Goal: Task Accomplishment & Management: Complete application form

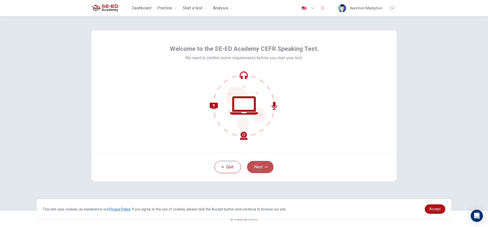
click at [266, 167] on icon "button" at bounding box center [265, 166] width 3 height 3
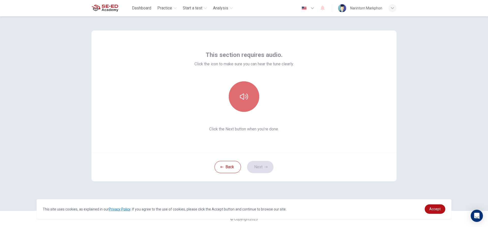
drag, startPoint x: 241, startPoint y: 88, endPoint x: 241, endPoint y: 92, distance: 4.3
click at [241, 90] on button "button" at bounding box center [244, 96] width 30 height 30
click at [265, 167] on icon "button" at bounding box center [265, 166] width 3 height 3
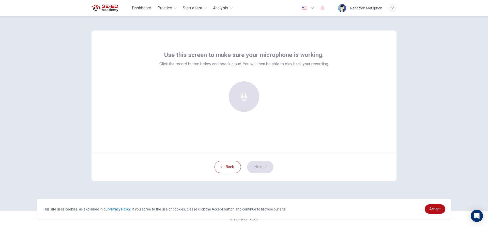
click at [236, 87] on div at bounding box center [243, 96] width 55 height 30
click at [243, 93] on div at bounding box center [243, 96] width 55 height 30
click at [234, 92] on div "Record" at bounding box center [244, 96] width 30 height 30
click at [242, 104] on div "Stop" at bounding box center [244, 96] width 30 height 30
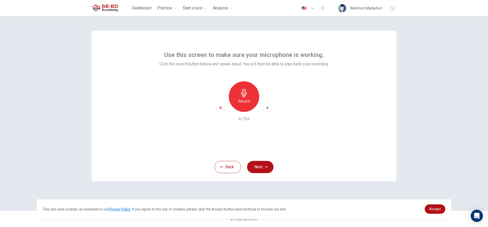
click at [270, 106] on icon "button" at bounding box center [267, 107] width 5 height 5
click at [257, 169] on button "Next" at bounding box center [260, 167] width 26 height 12
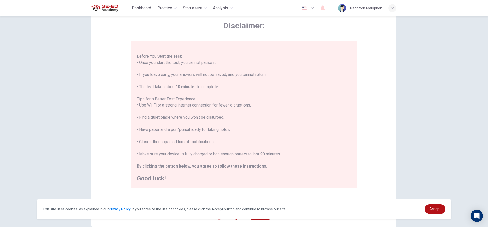
scroll to position [56, 0]
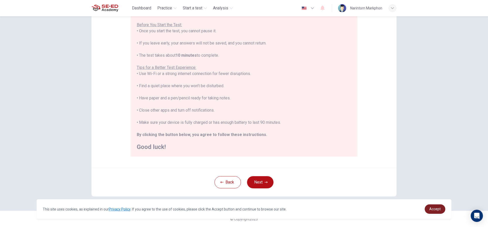
click at [443, 212] on link "Accept" at bounding box center [435, 208] width 21 height 9
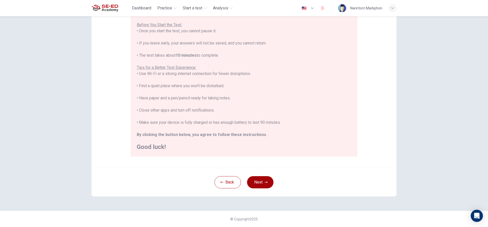
click at [265, 184] on button "Next" at bounding box center [260, 182] width 26 height 12
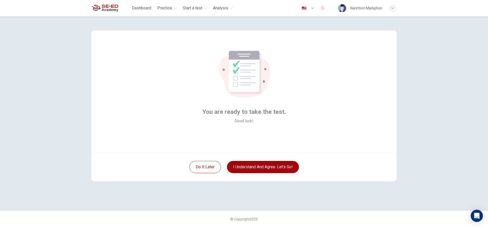
scroll to position [0, 0]
click at [270, 170] on button "I understand and agree. Let’s go!" at bounding box center [263, 167] width 72 height 12
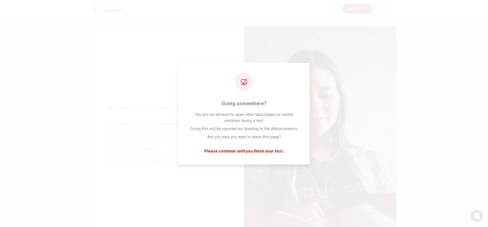
click at [359, 9] on button "Continue" at bounding box center [357, 9] width 30 height 10
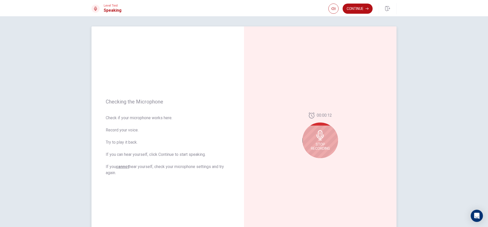
click at [326, 143] on span "Stop Recording" at bounding box center [320, 146] width 19 height 8
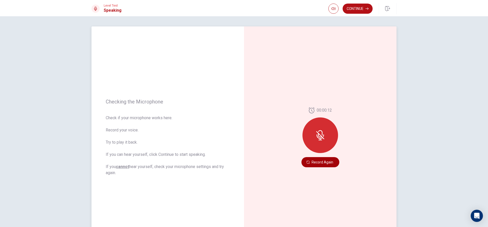
click at [316, 162] on button "Record Again" at bounding box center [320, 162] width 38 height 10
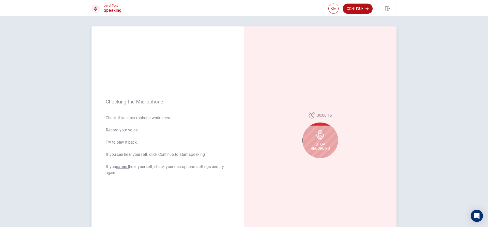
click at [326, 141] on div "Stop Recording" at bounding box center [320, 140] width 36 height 36
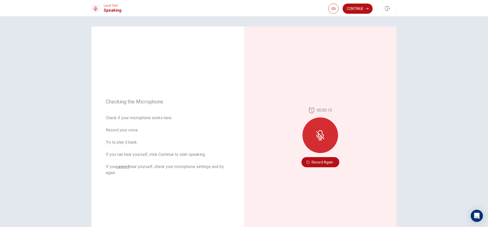
click at [324, 160] on button "Record Again" at bounding box center [320, 162] width 38 height 10
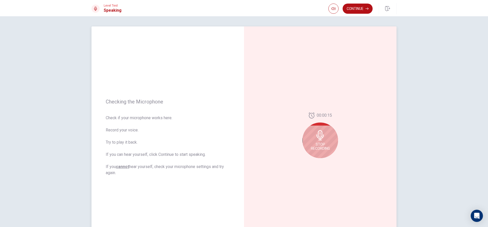
click at [327, 148] on span "Stop Recording" at bounding box center [320, 146] width 19 height 8
click at [324, 161] on icon "Play Audio" at bounding box center [325, 162] width 3 height 3
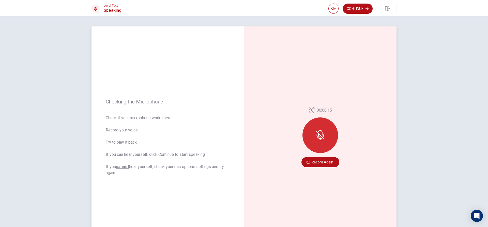
click at [328, 139] on div at bounding box center [320, 135] width 36 height 36
click at [320, 156] on div "00:00:15" at bounding box center [320, 132] width 36 height 50
click at [354, 7] on button "Continue" at bounding box center [357, 9] width 30 height 10
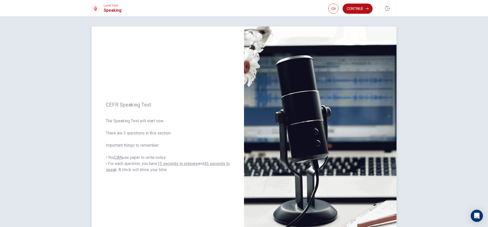
scroll to position [25, 0]
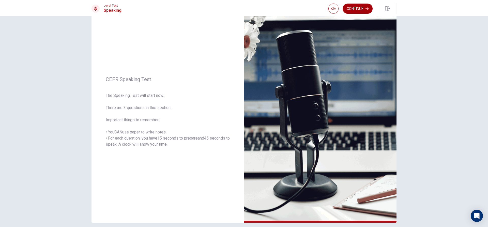
click at [366, 8] on icon "button" at bounding box center [366, 8] width 3 height 3
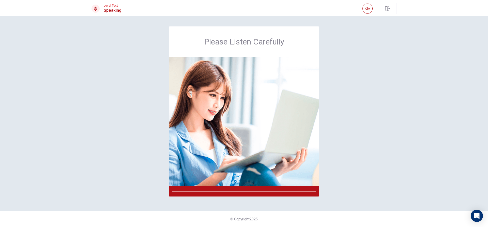
scroll to position [0, 0]
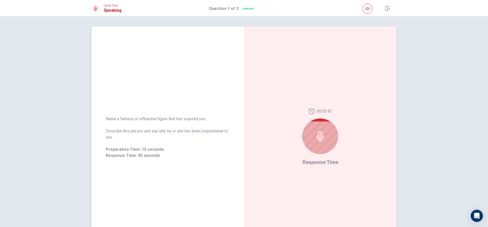
click at [316, 138] on icon at bounding box center [319, 136] width 7 height 10
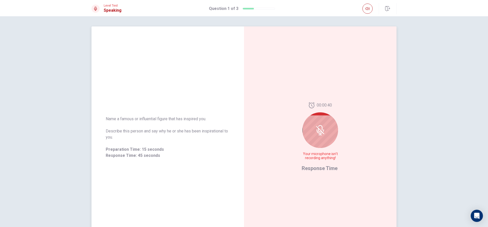
click at [363, 137] on div "00:00:40 Your microphone isn't recording anything! Response Time" at bounding box center [320, 137] width 152 height 222
click at [320, 133] on icon at bounding box center [319, 131] width 6 height 5
click at [321, 130] on icon at bounding box center [320, 130] width 10 height 10
click at [320, 130] on icon at bounding box center [320, 130] width 10 height 10
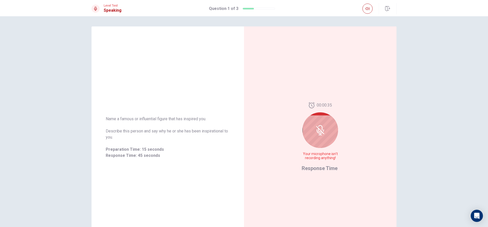
click at [322, 142] on div at bounding box center [320, 130] width 36 height 36
click at [317, 133] on icon at bounding box center [320, 130] width 10 height 10
click at [323, 128] on icon at bounding box center [320, 130] width 10 height 10
click at [318, 130] on icon at bounding box center [320, 130] width 10 height 10
click at [319, 130] on icon at bounding box center [320, 130] width 10 height 10
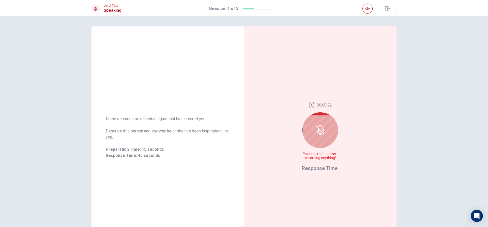
click at [319, 130] on icon at bounding box center [320, 130] width 10 height 10
click at [322, 171] on span "Response Time" at bounding box center [320, 168] width 36 height 6
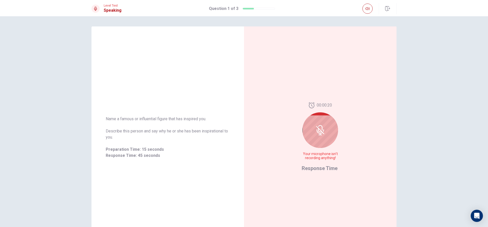
click at [323, 169] on span "Response Time" at bounding box center [320, 168] width 36 height 6
click at [326, 124] on div at bounding box center [320, 130] width 36 height 36
click at [319, 129] on icon at bounding box center [320, 130] width 10 height 10
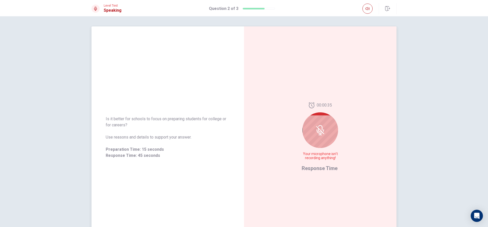
click at [320, 131] on icon at bounding box center [320, 130] width 10 height 10
click at [321, 131] on icon at bounding box center [320, 130] width 10 height 10
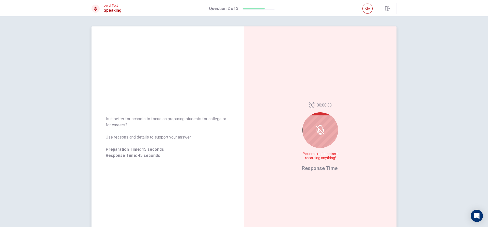
click at [320, 131] on icon at bounding box center [320, 130] width 4 height 5
click at [318, 131] on icon at bounding box center [320, 130] width 10 height 10
click at [316, 129] on icon at bounding box center [320, 130] width 10 height 10
click at [317, 136] on div at bounding box center [320, 130] width 36 height 36
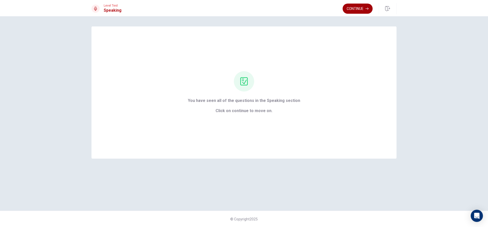
click at [357, 10] on button "Continue" at bounding box center [357, 9] width 30 height 10
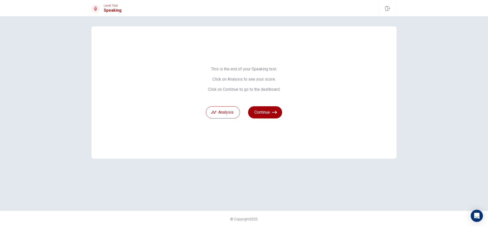
click at [274, 117] on button "Continue" at bounding box center [265, 112] width 34 height 12
